Goal: Task Accomplishment & Management: Use online tool/utility

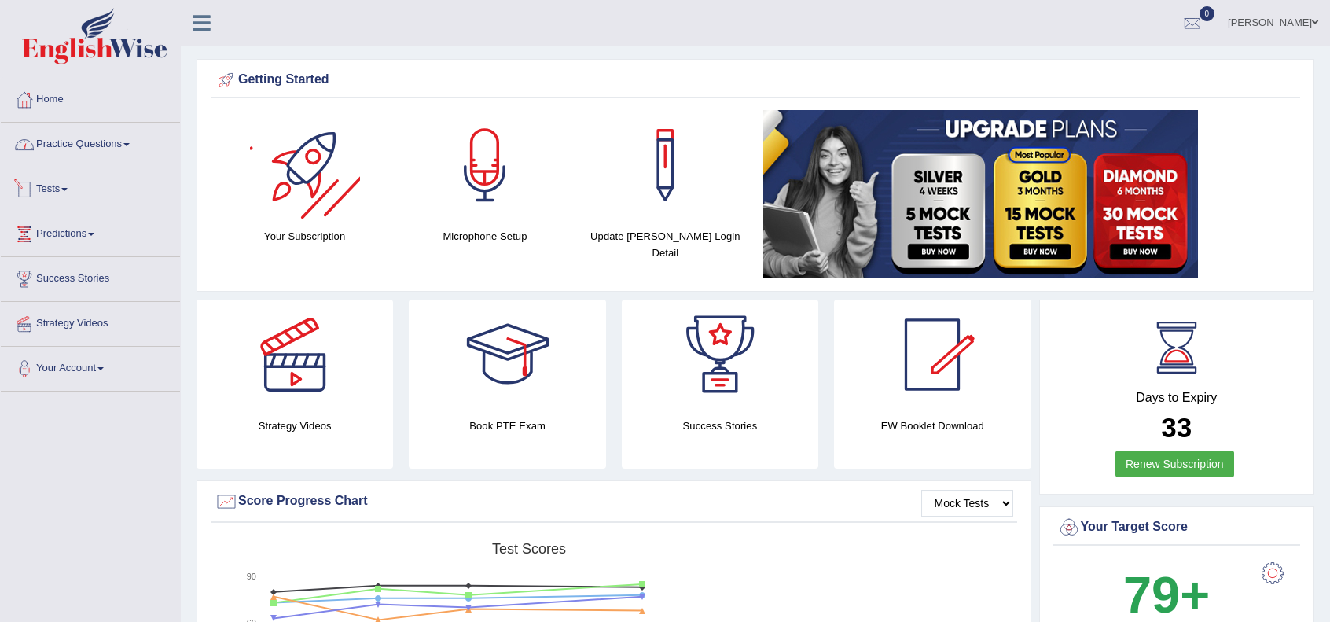
click at [64, 150] on link "Practice Questions" at bounding box center [90, 142] width 179 height 39
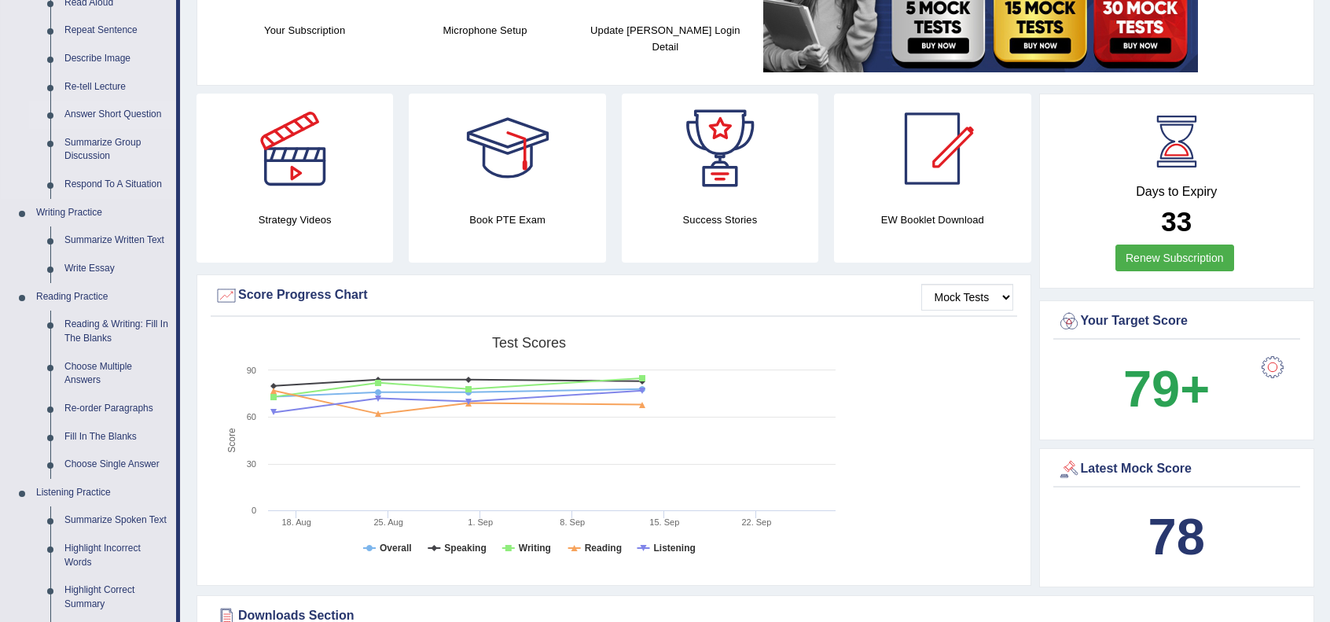
scroll to position [209, 0]
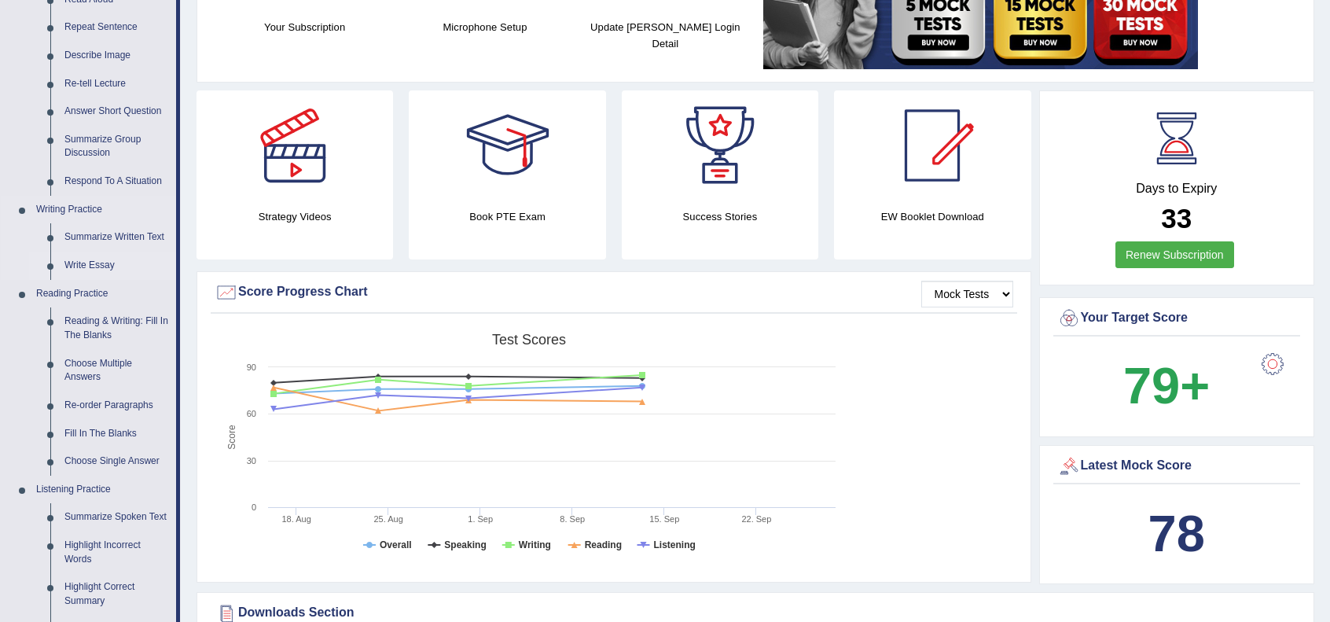
click at [92, 263] on link "Write Essay" at bounding box center [116, 265] width 119 height 28
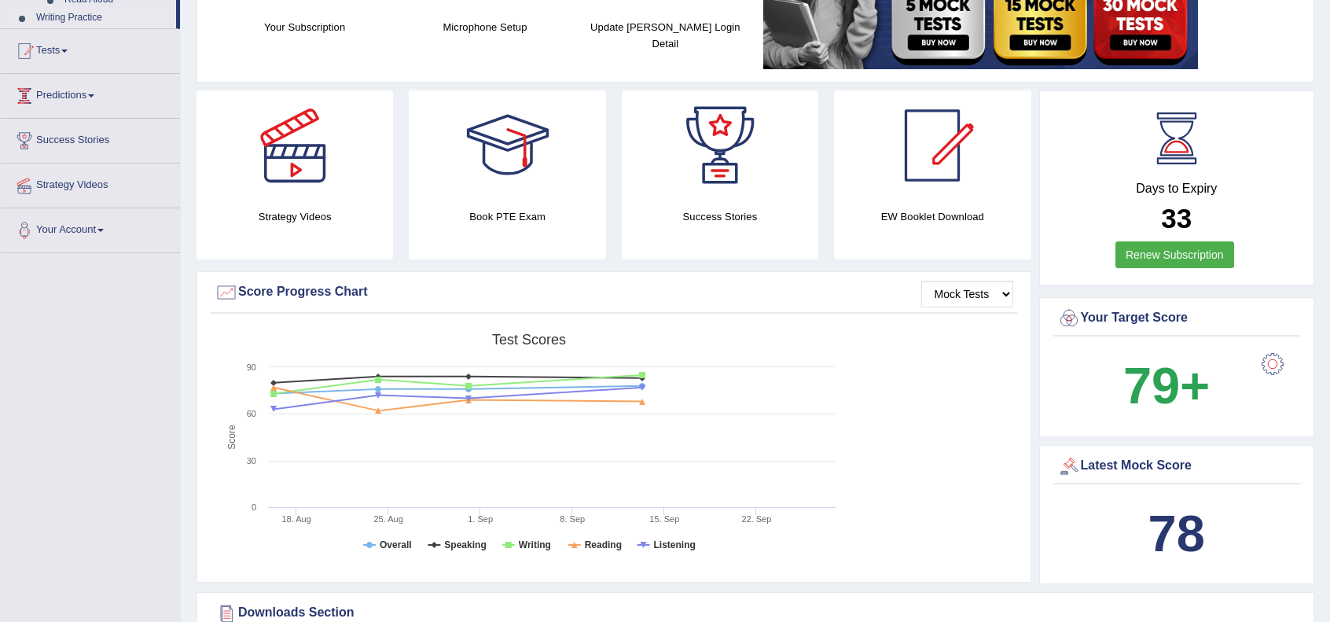
scroll to position [236, 0]
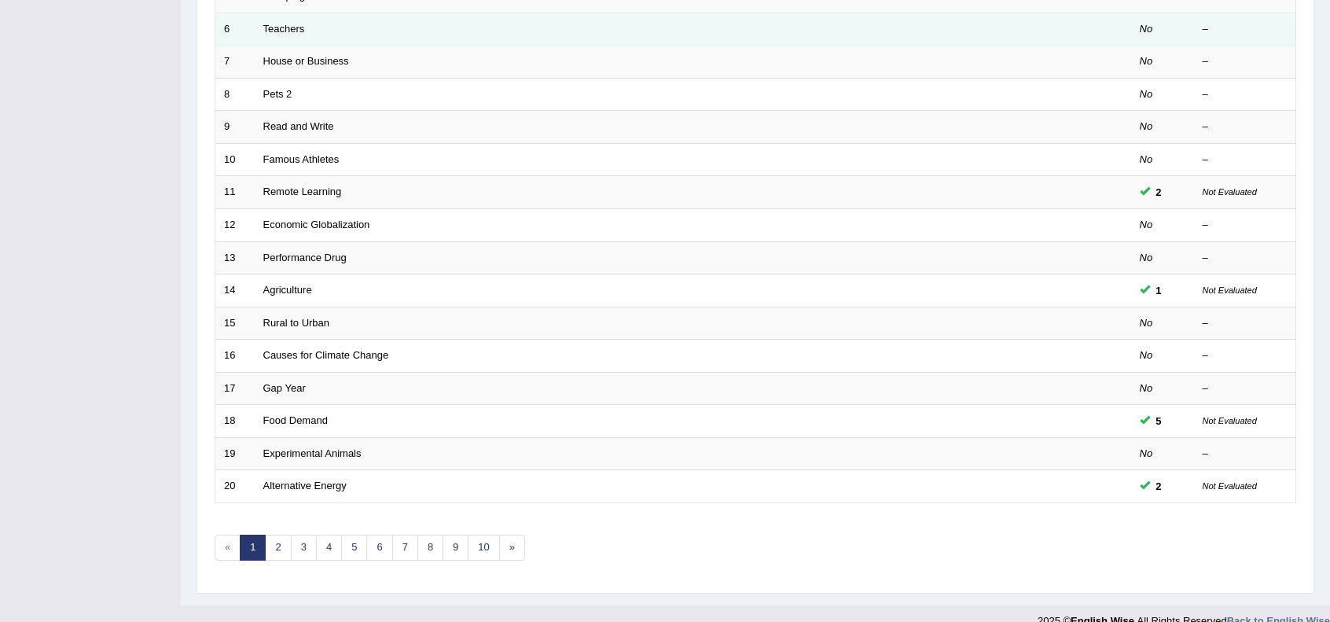
scroll to position [411, 0]
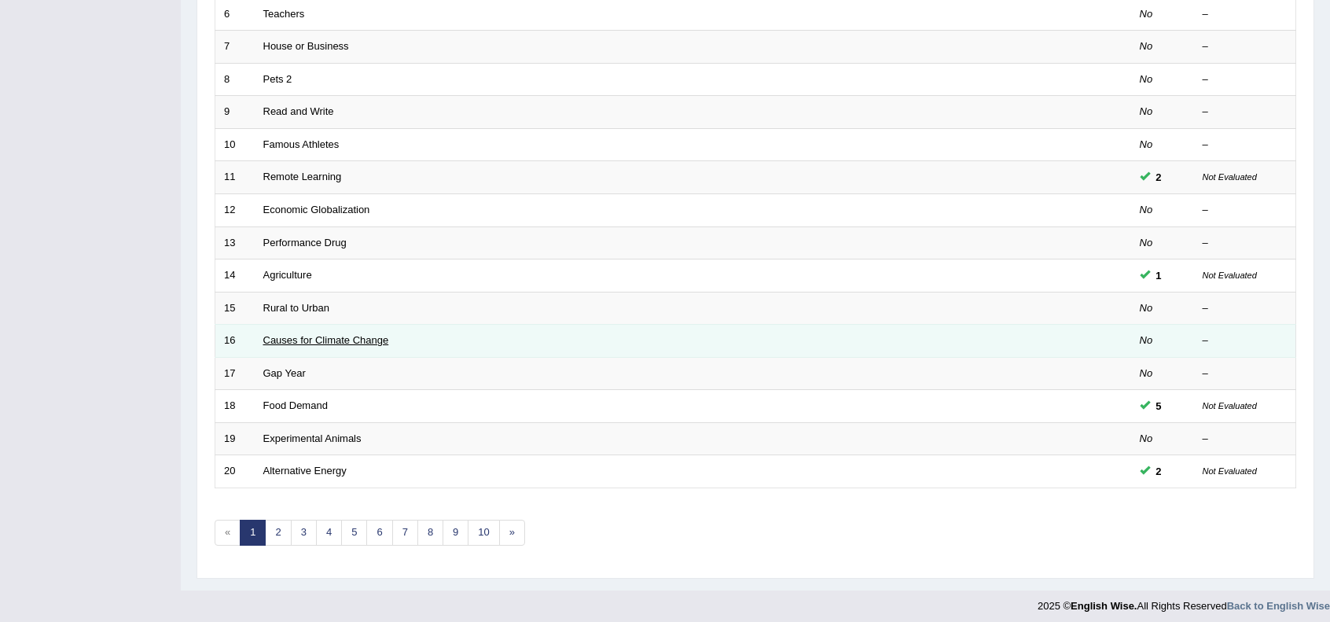
click at [321, 337] on link "Causes for Climate Change" at bounding box center [326, 340] width 126 height 12
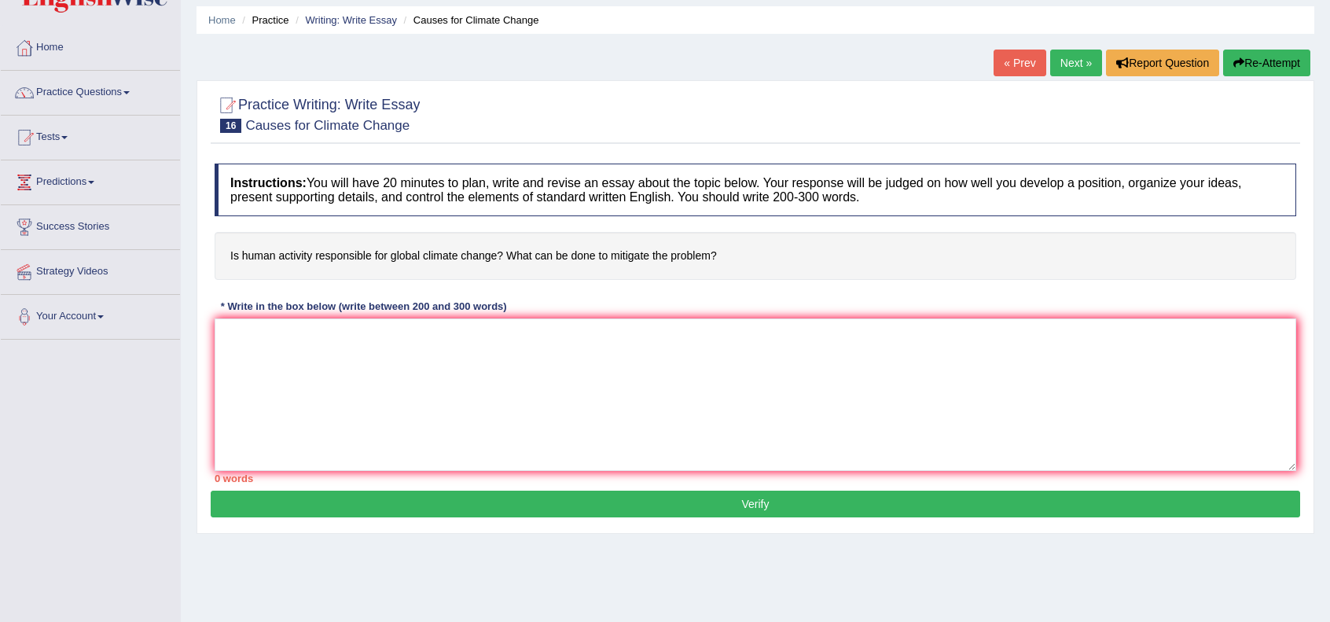
scroll to position [52, 0]
click at [322, 370] on textarea at bounding box center [755, 394] width 1081 height 152
paste textarea "One of the primary causes of global climate change is deforestation. This is fu…"
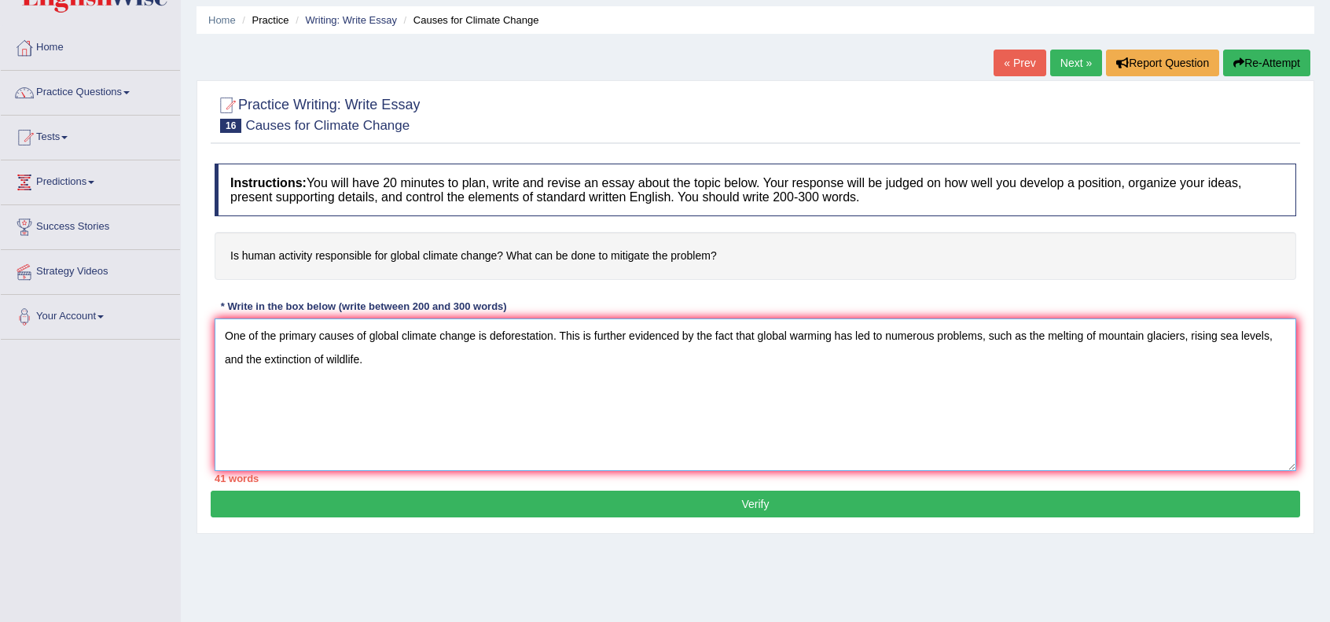
click at [220, 329] on textarea "One of the primary causes of global climate change is deforestation. This is fu…" at bounding box center [755, 394] width 1081 height 152
click at [232, 329] on textarea "One of the primary causes of global climate change is deforestation. This is fu…" at bounding box center [755, 394] width 1081 height 152
paste textarea "The increasing influence of human activities on global climate change has ignit…"
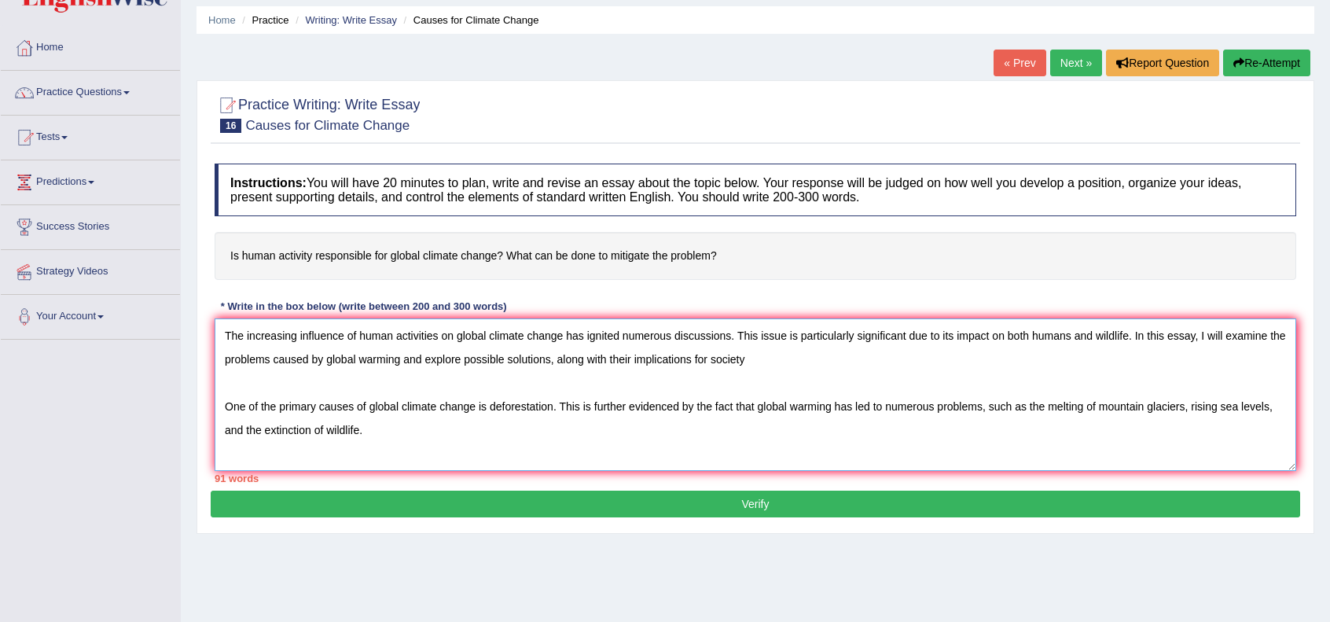
click at [314, 389] on textarea "The increasing influence of human activities on global climate change has ignit…" at bounding box center [755, 394] width 1081 height 152
type textarea "The increasing influence of human activities on global climate change has ignit…"
drag, startPoint x: 663, startPoint y: 254, endPoint x: 286, endPoint y: 252, distance: 377.2
click at [288, 252] on h4 "Is human activity responsible for global climate change? What can be done to mi…" at bounding box center [755, 256] width 1081 height 48
click at [231, 250] on h4 "Is human activity responsible for global climate change? What can be done to mi…" at bounding box center [755, 256] width 1081 height 48
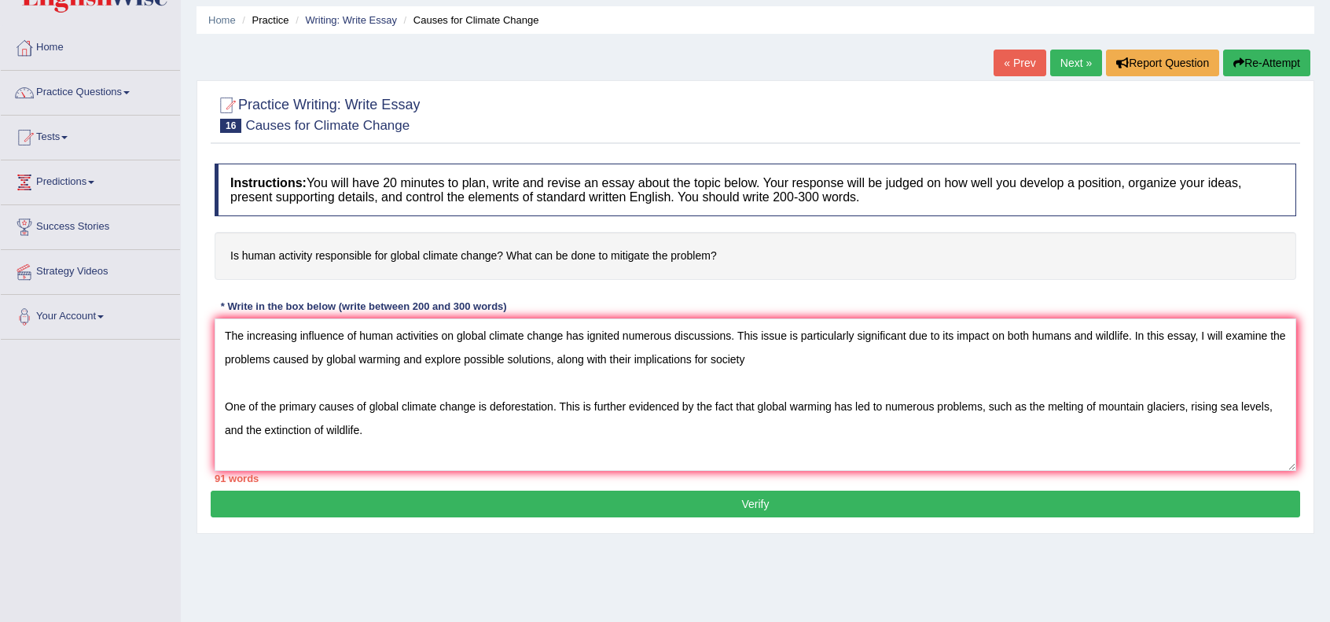
click at [233, 251] on h4 "Is human activity responsible for global climate change? What can be done to mi…" at bounding box center [755, 256] width 1081 height 48
drag, startPoint x: 233, startPoint y: 251, endPoint x: 573, endPoint y: 240, distance: 340.4
click at [575, 247] on h4 "Is human activity responsible for global climate change? What can be done to mi…" at bounding box center [755, 256] width 1081 height 48
